Goal: Navigation & Orientation: Find specific page/section

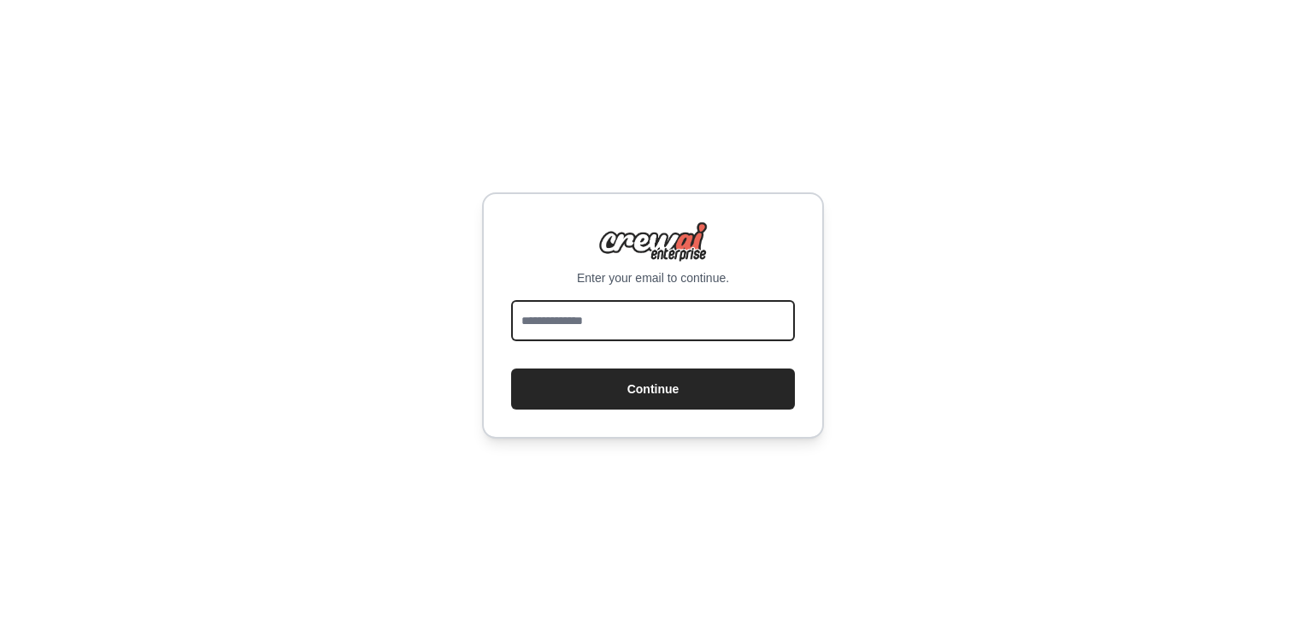
click at [601, 327] on input "email" at bounding box center [653, 320] width 284 height 41
type input "**********"
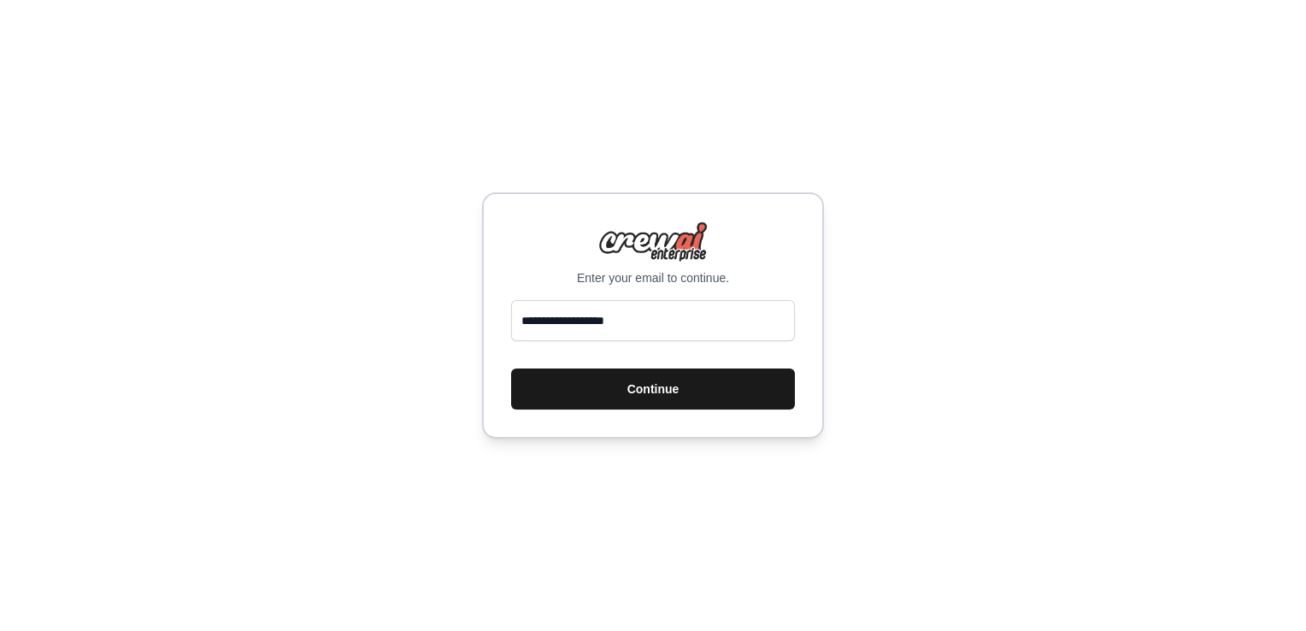
click at [608, 403] on button "Continue" at bounding box center [653, 388] width 284 height 41
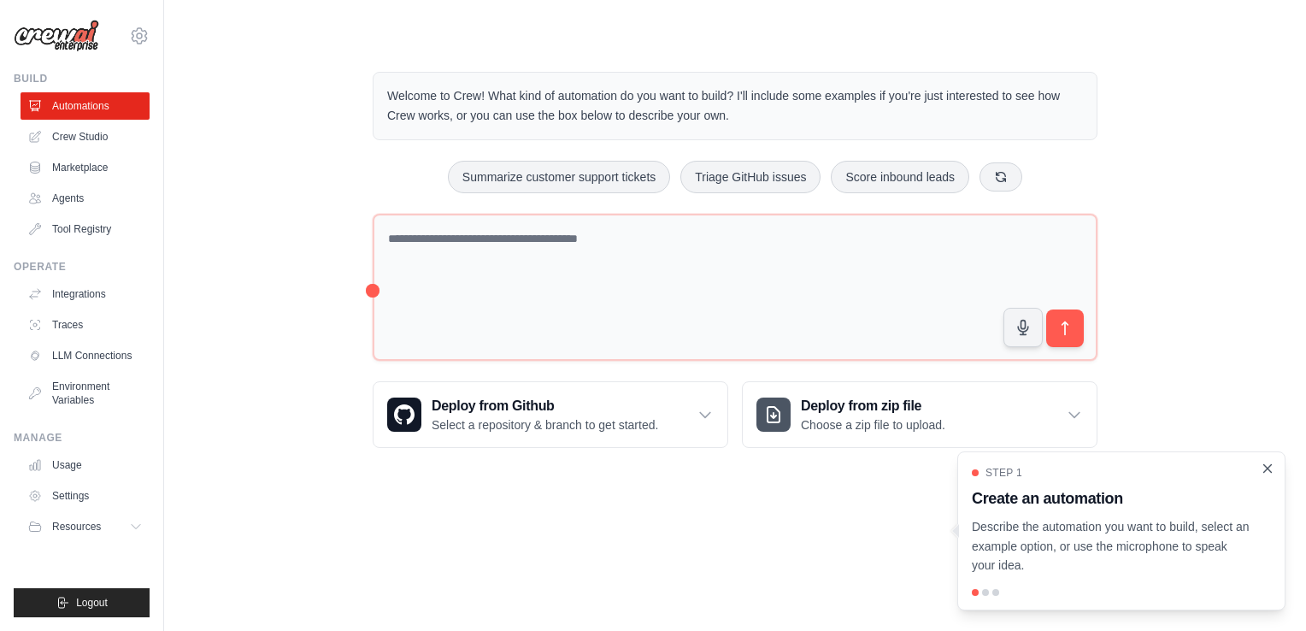
click at [1269, 463] on icon "Close walkthrough" at bounding box center [1267, 468] width 15 height 15
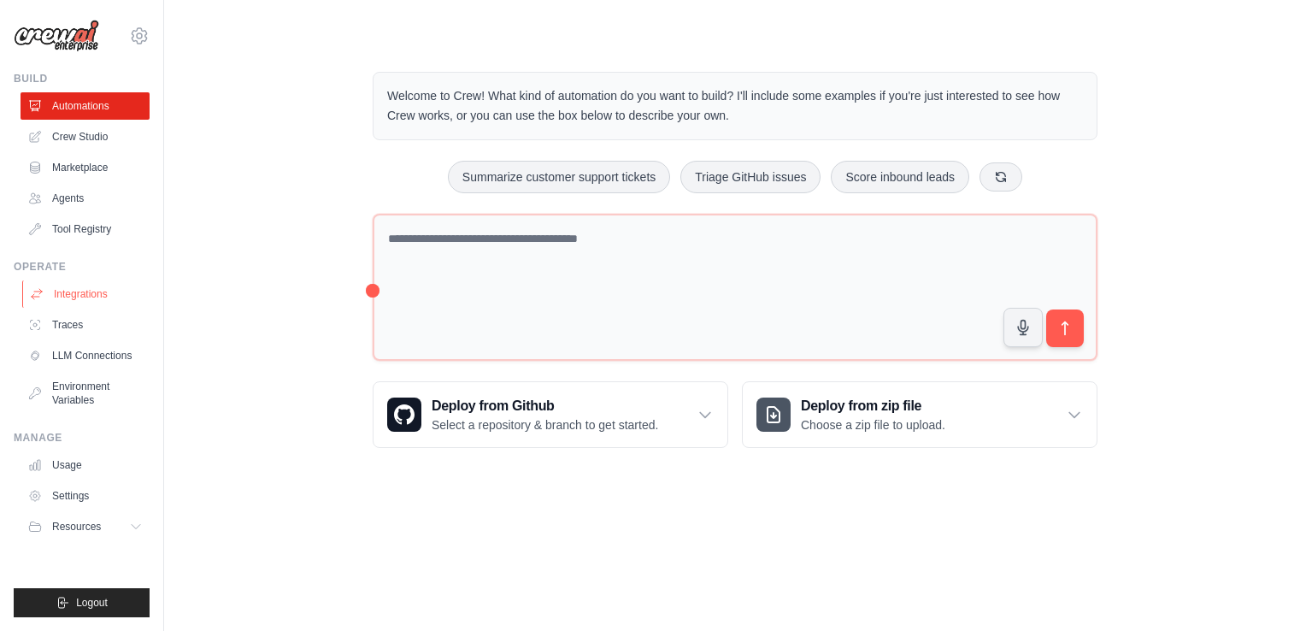
click at [68, 298] on link "Integrations" at bounding box center [86, 293] width 129 height 27
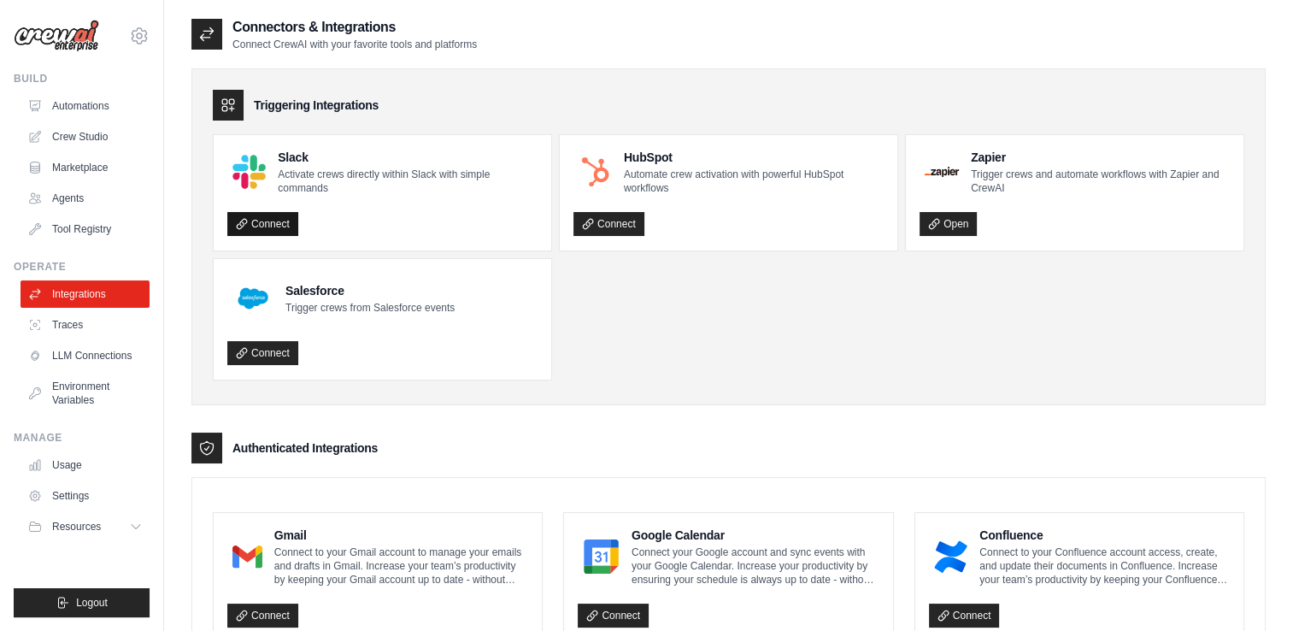
click at [286, 225] on link "Connect" at bounding box center [262, 224] width 71 height 24
